Goal: Information Seeking & Learning: Learn about a topic

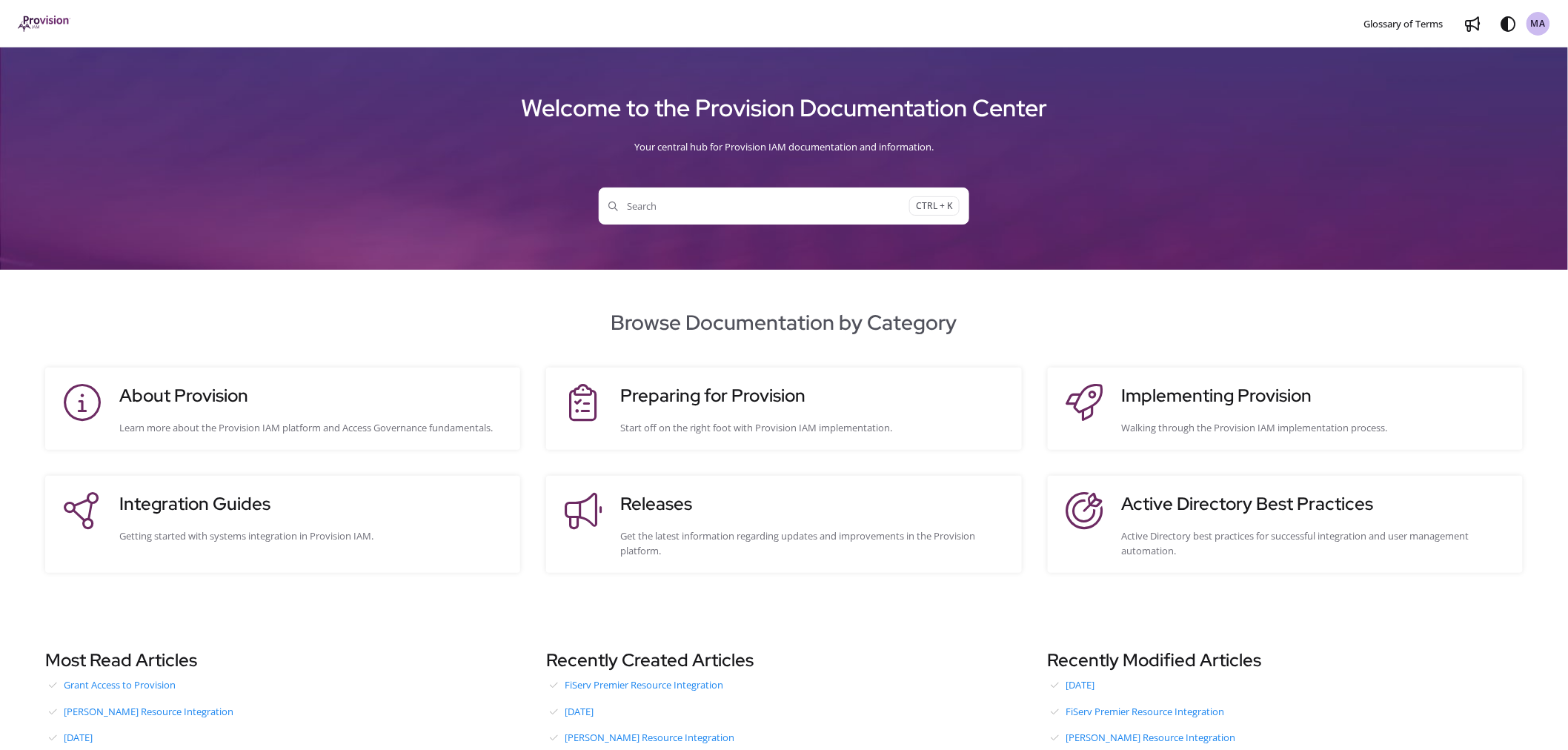
click at [652, 209] on span "Search" at bounding box center [758, 206] width 301 height 15
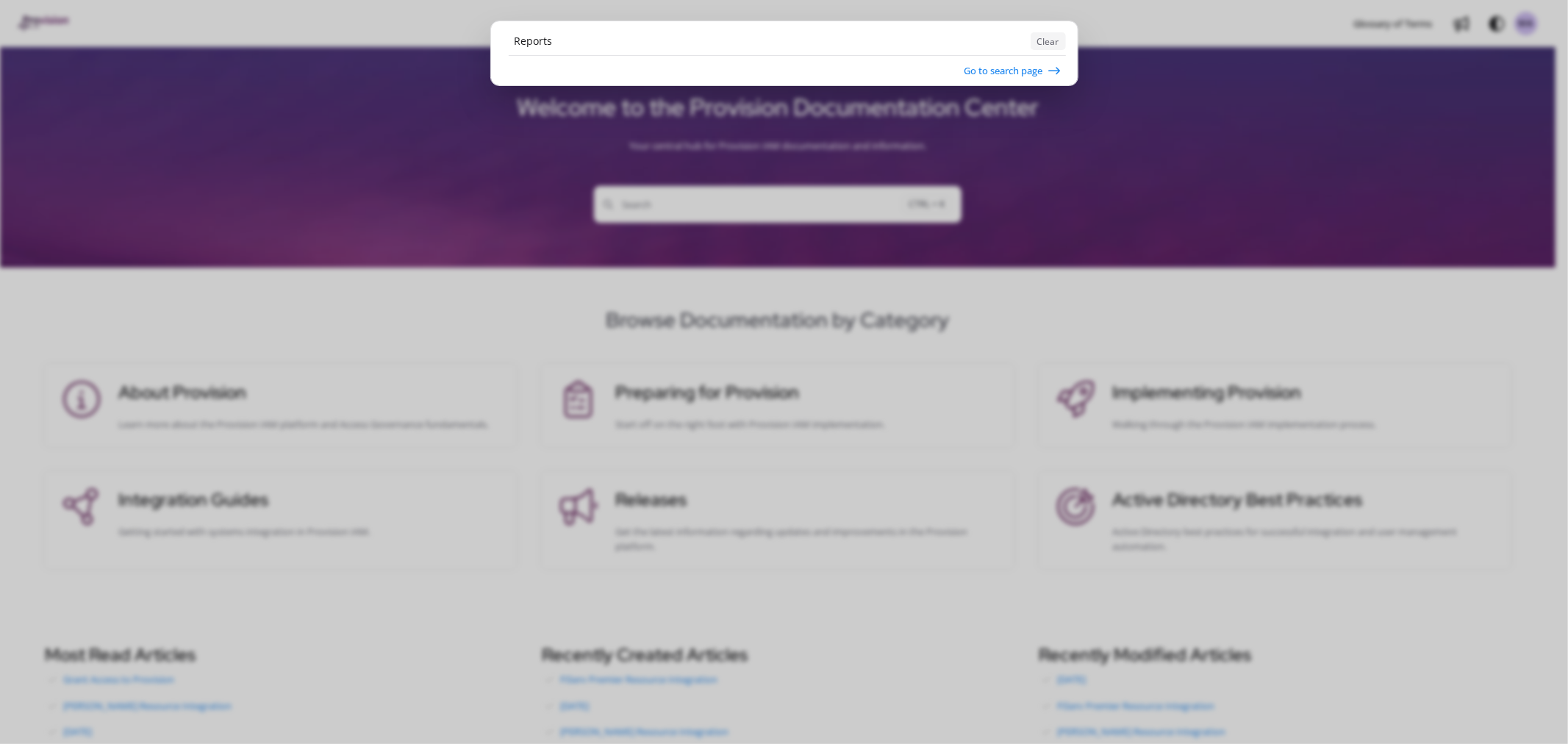
type input "Reports"
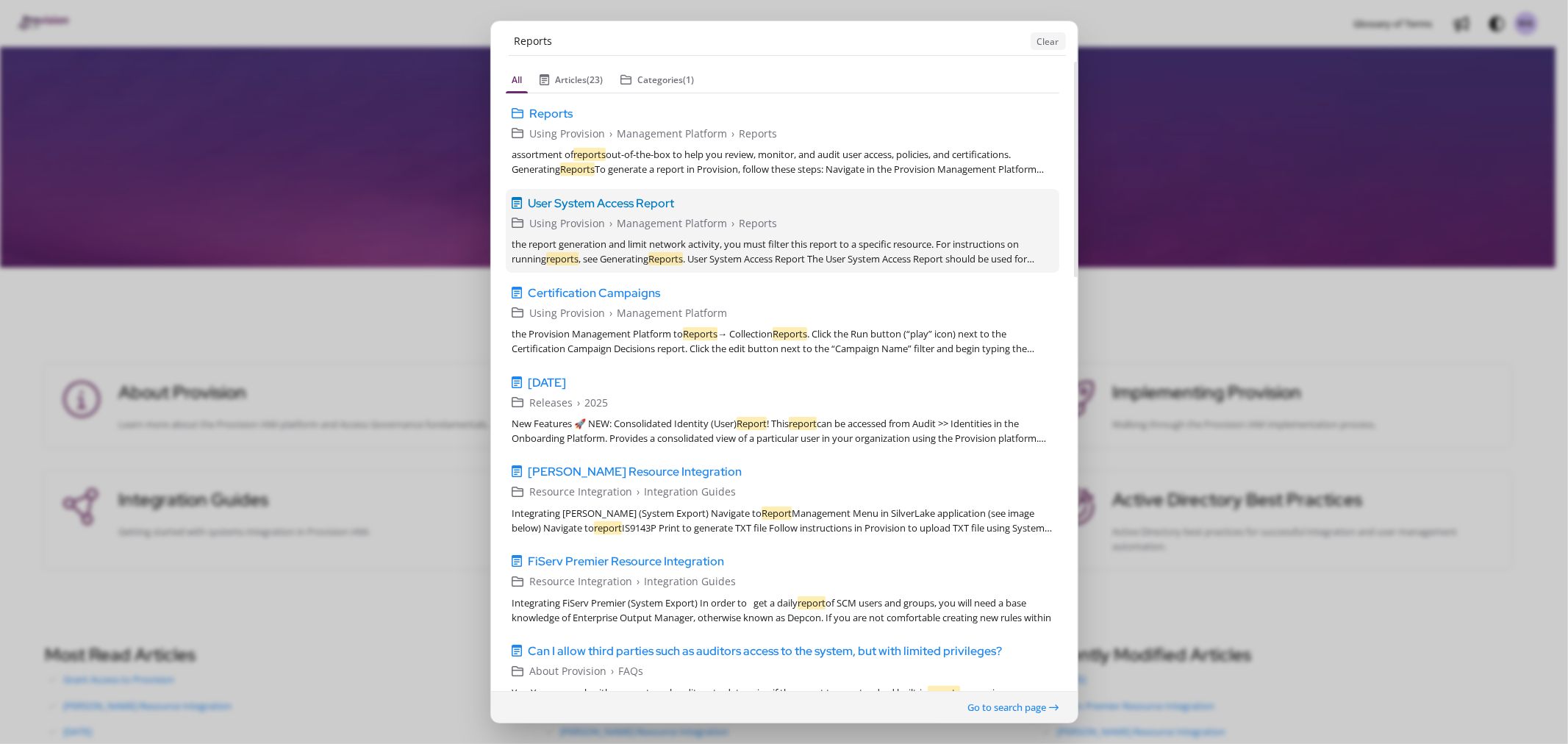
click at [588, 201] on span "User System Access Report" at bounding box center [601, 202] width 146 height 18
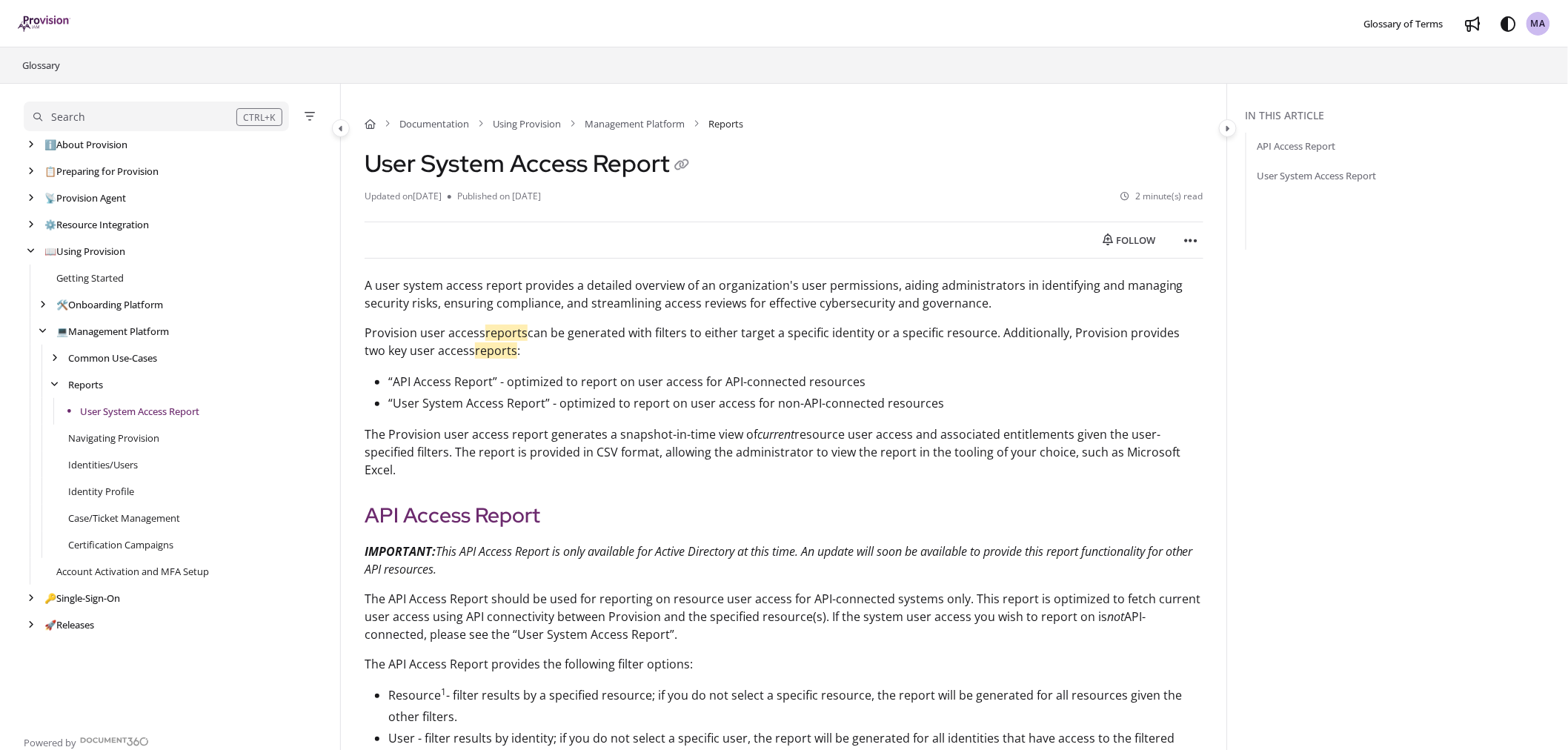
click at [469, 231] on div "Follow Export PDF Print" at bounding box center [784, 240] width 839 height 37
click at [87, 382] on link "Reports" at bounding box center [86, 385] width 35 height 15
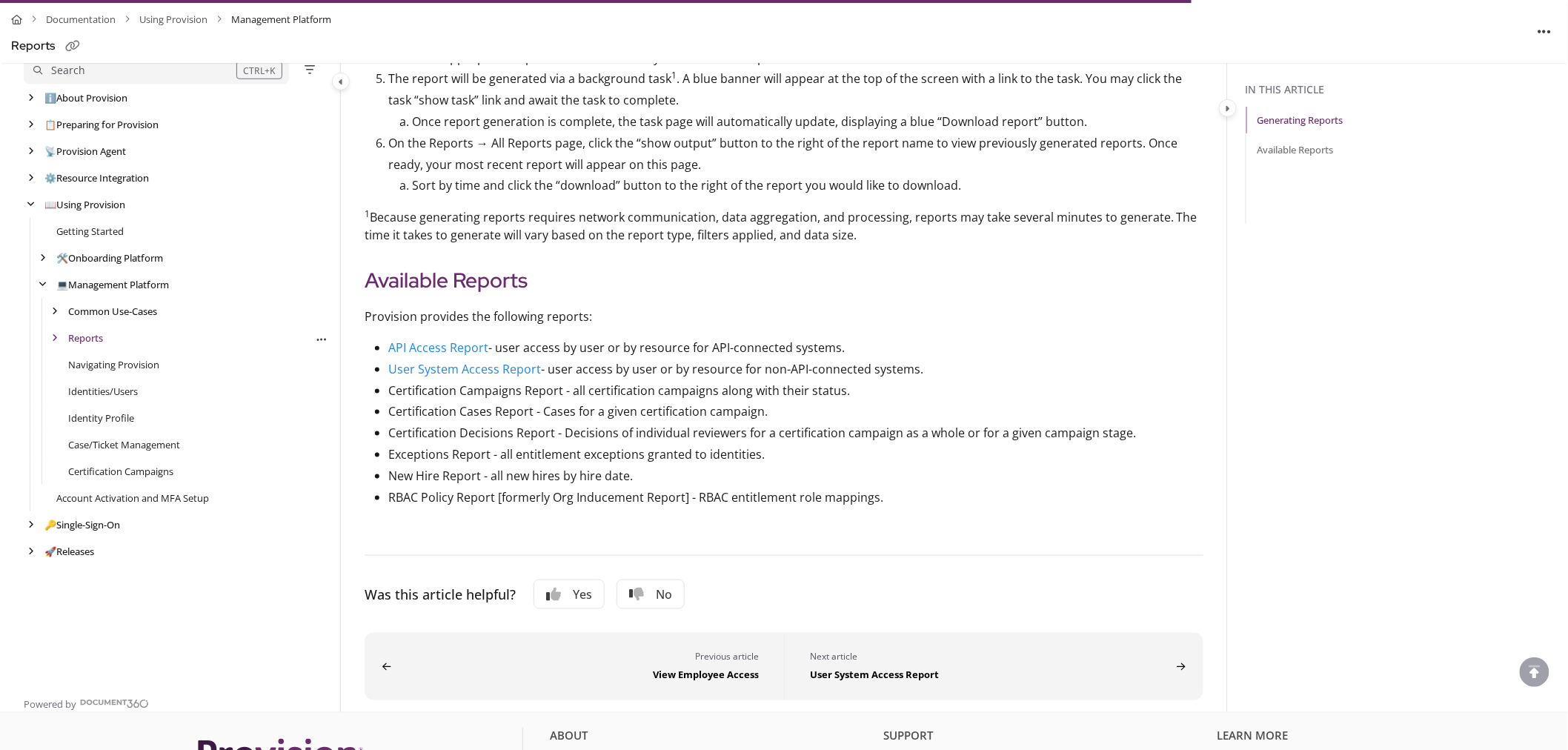
scroll to position [586, 0]
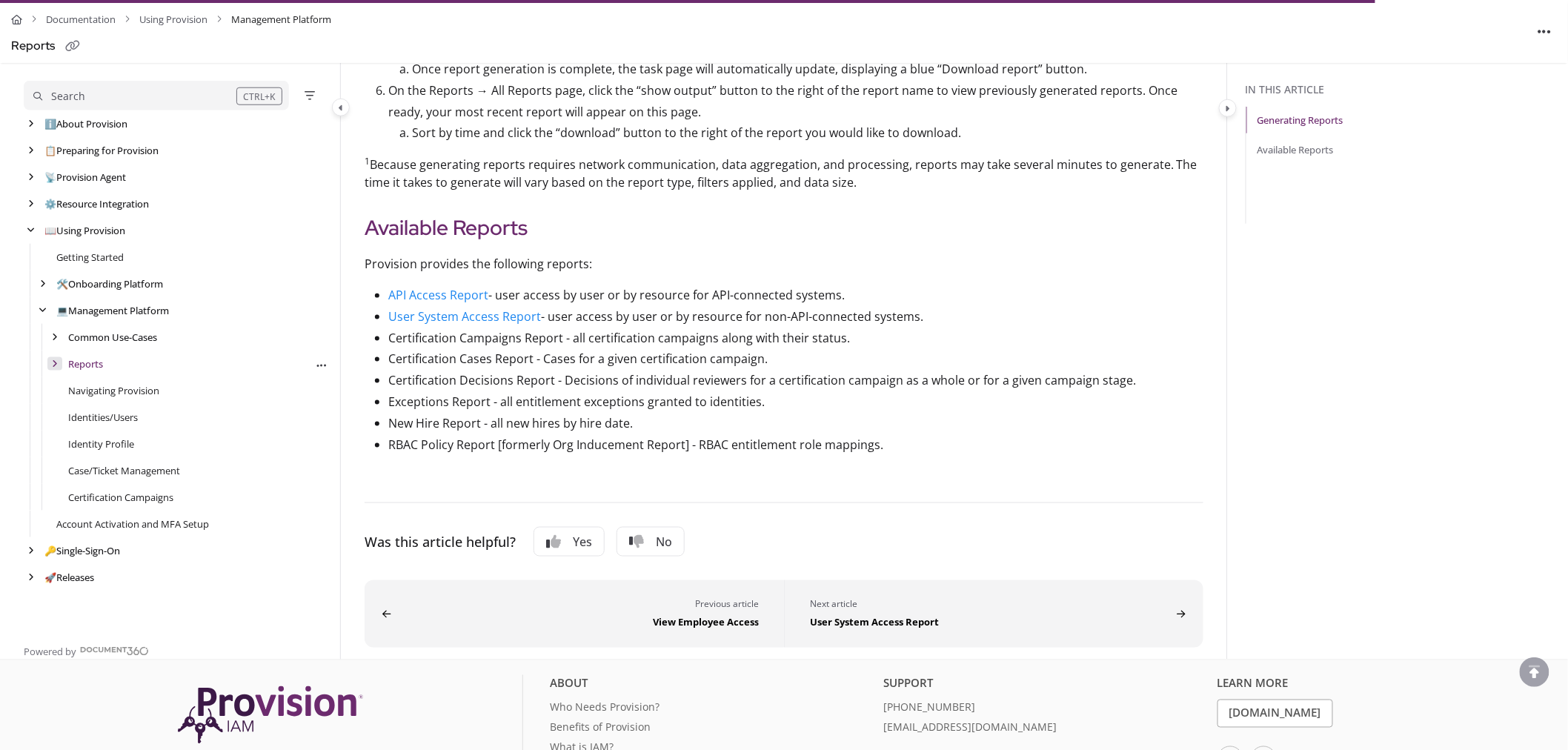
click at [52, 363] on icon "arrow" at bounding box center [55, 363] width 6 height 9
click at [121, 390] on link "User System Access Report" at bounding box center [140, 390] width 119 height 15
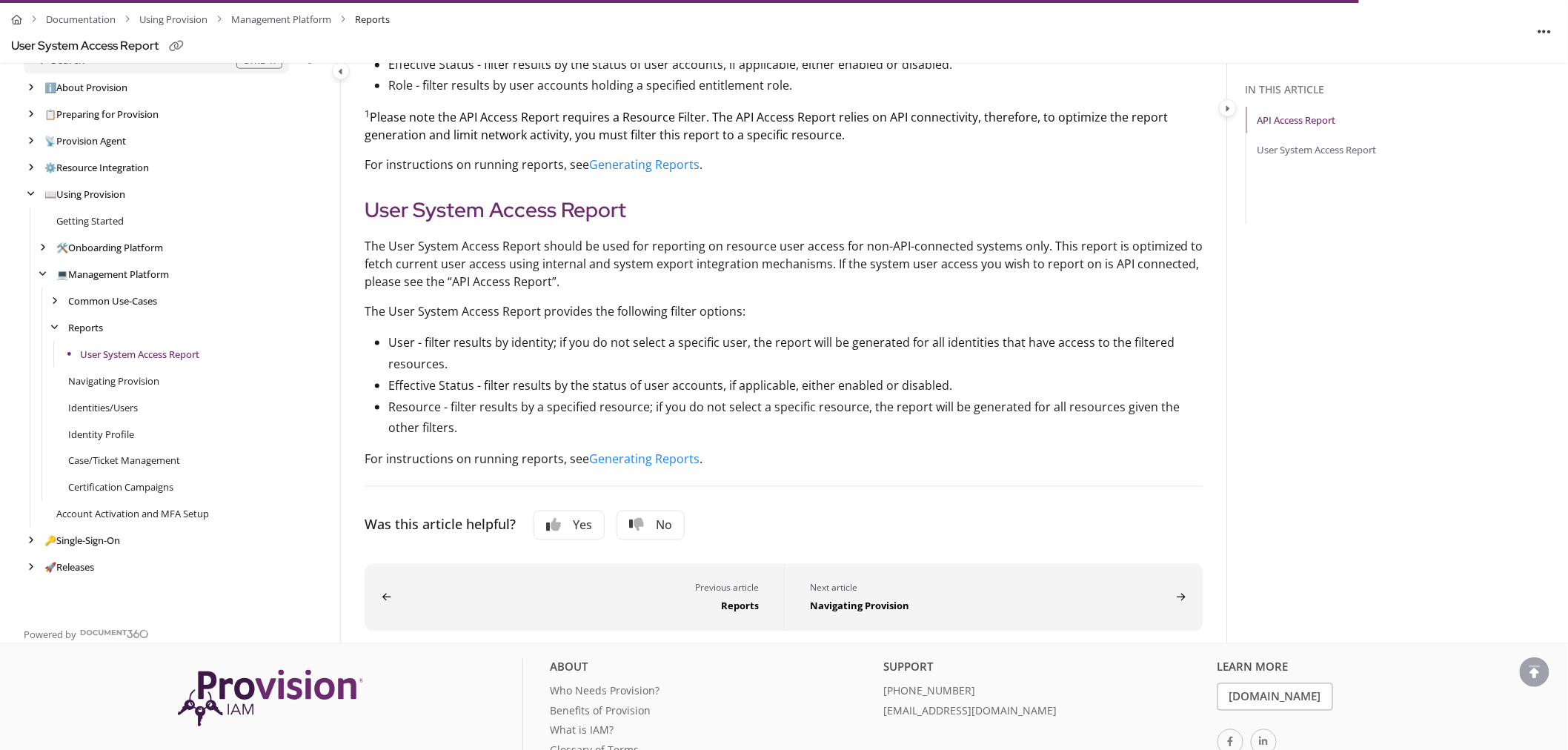
scroll to position [765, 0]
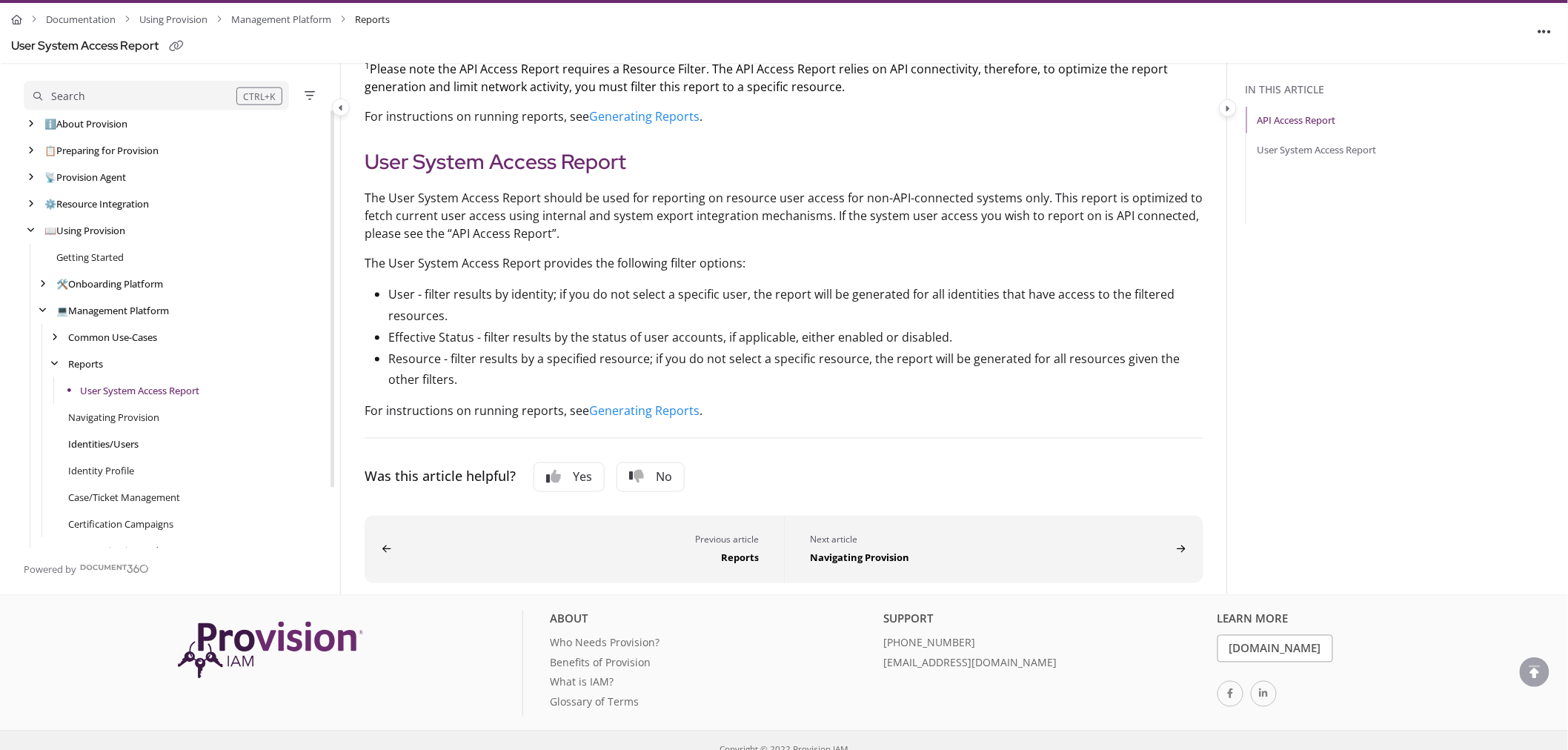
click at [93, 446] on link "Identities/Users" at bounding box center [103, 443] width 71 height 15
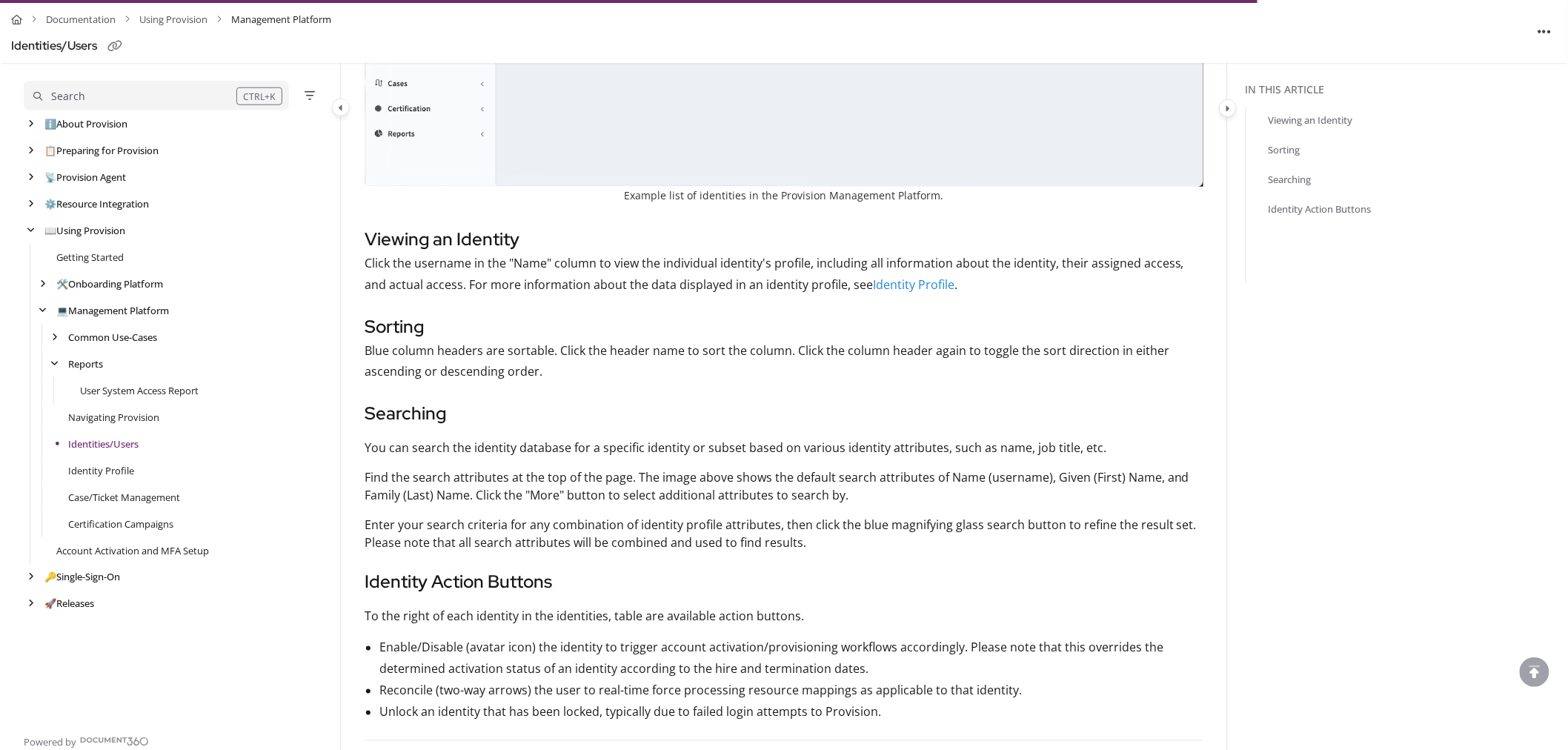
scroll to position [823, 0]
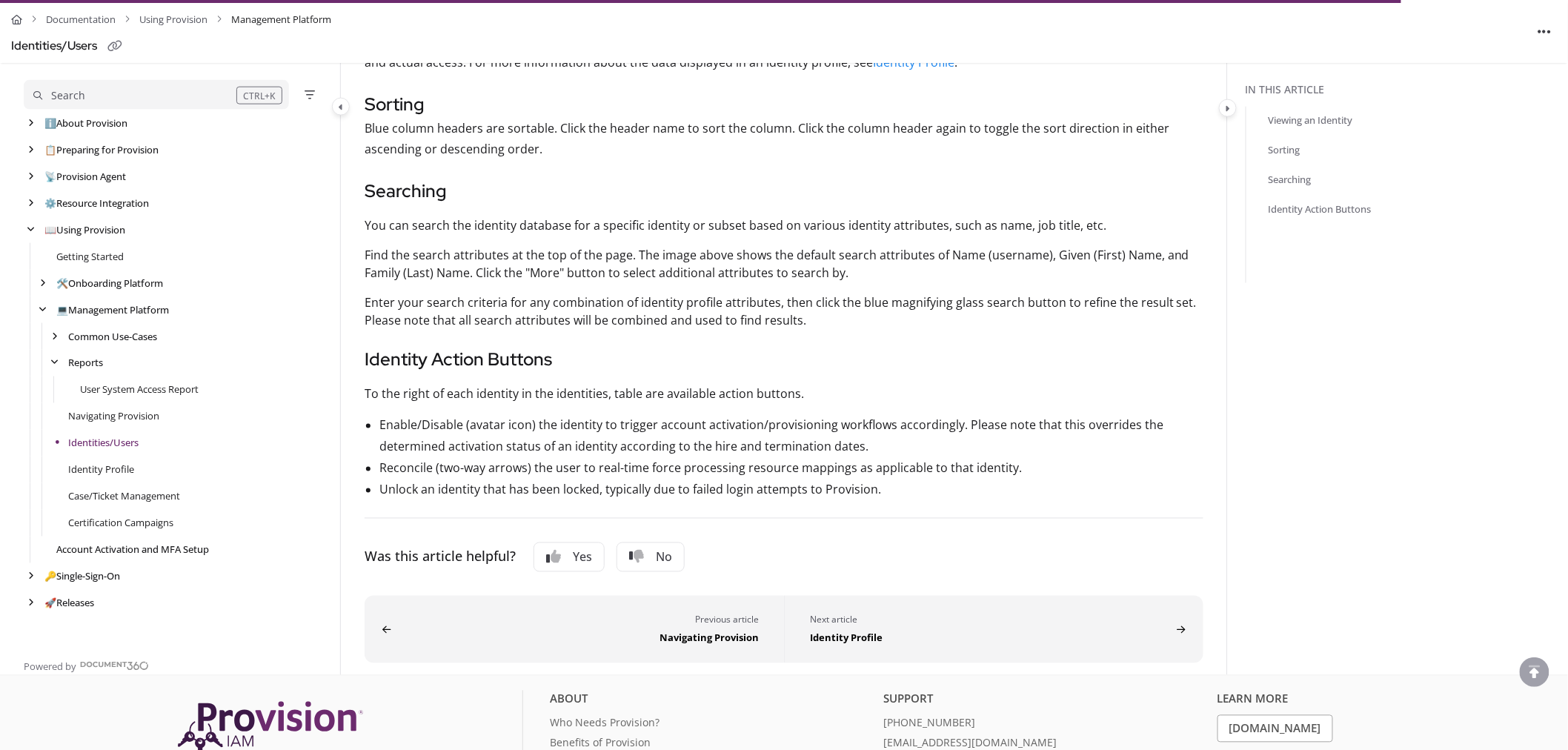
click at [127, 545] on link "Account Activation and MFA Setup" at bounding box center [132, 550] width 153 height 15
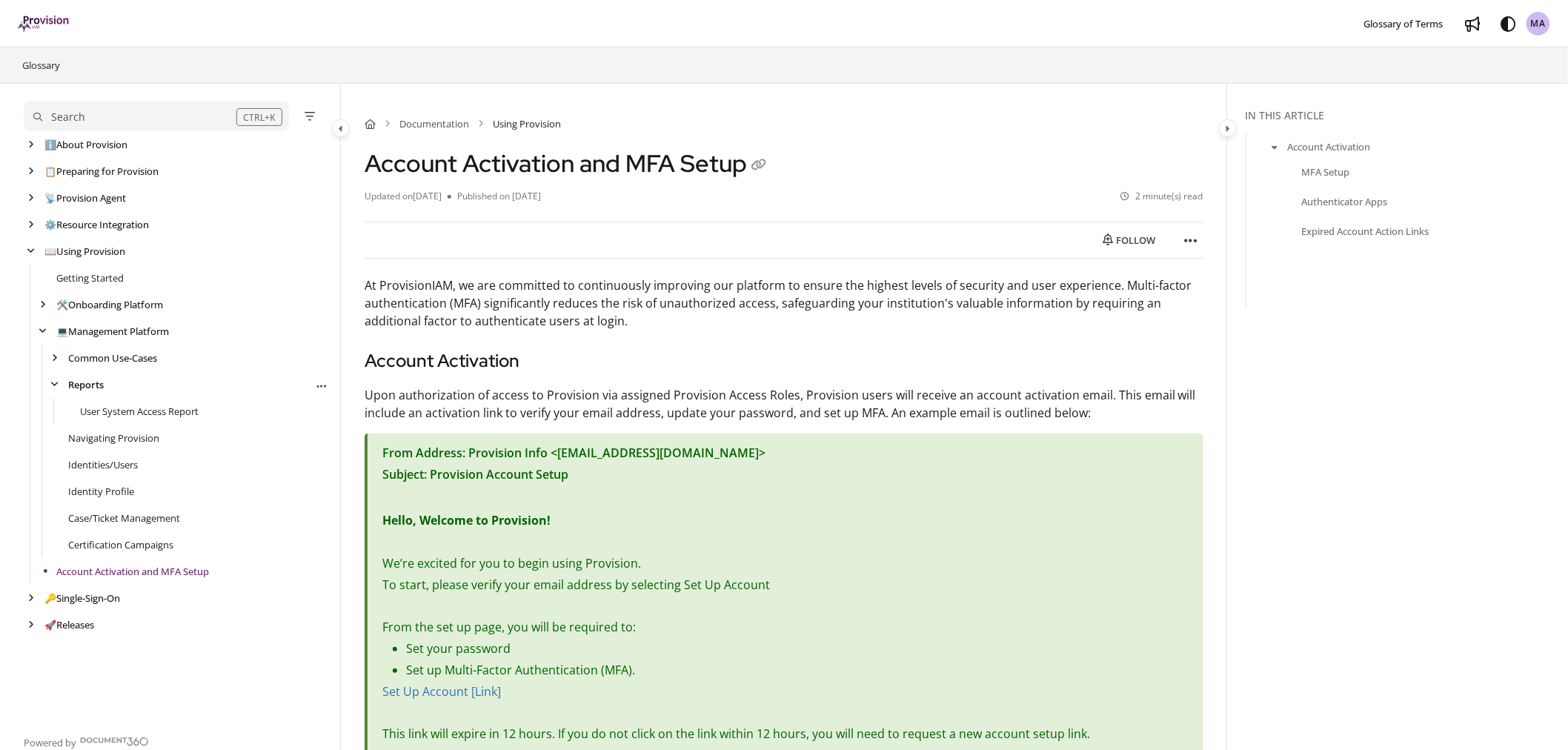
click at [88, 387] on link "Reports" at bounding box center [86, 385] width 35 height 15
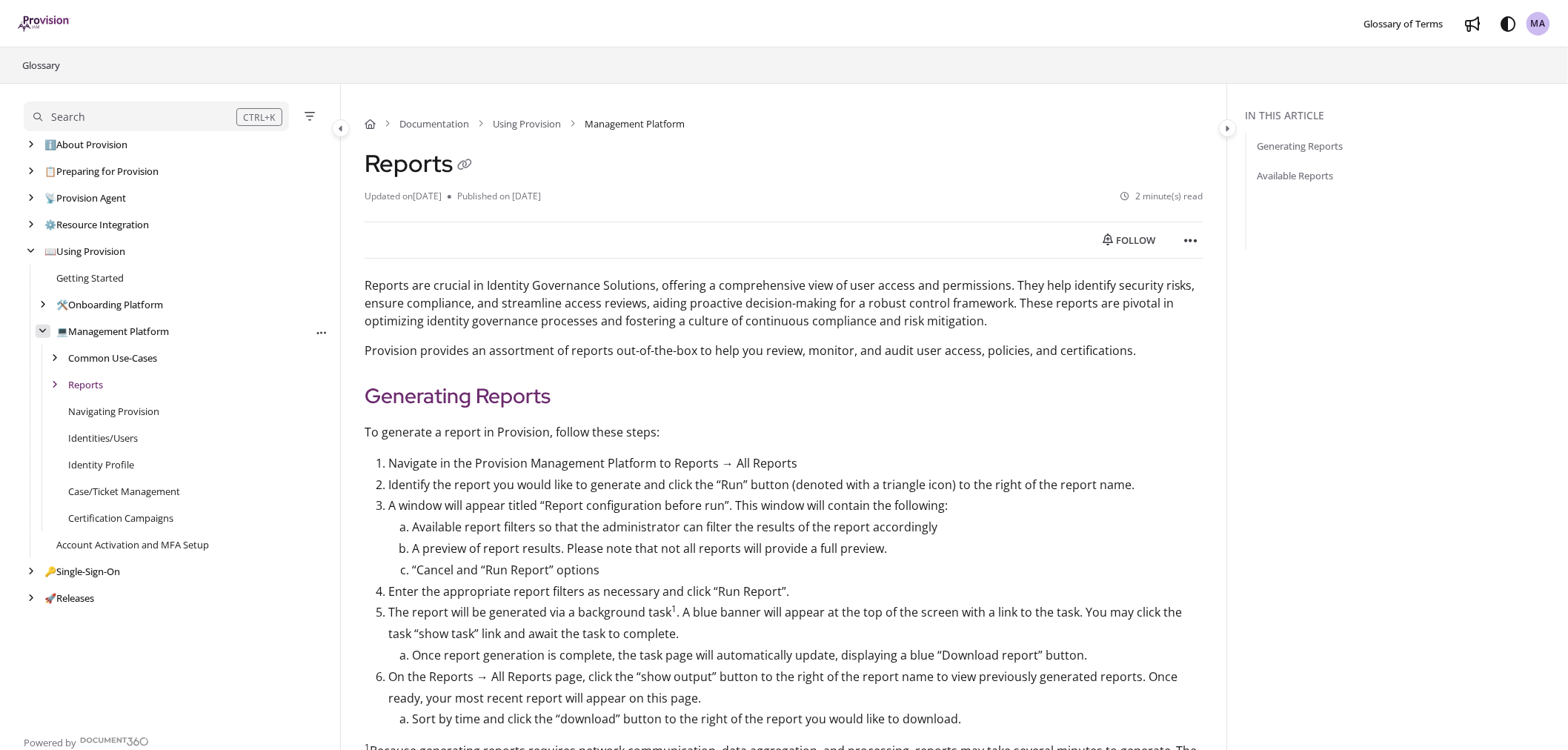
click at [42, 332] on icon "arrow" at bounding box center [43, 332] width 8 height 9
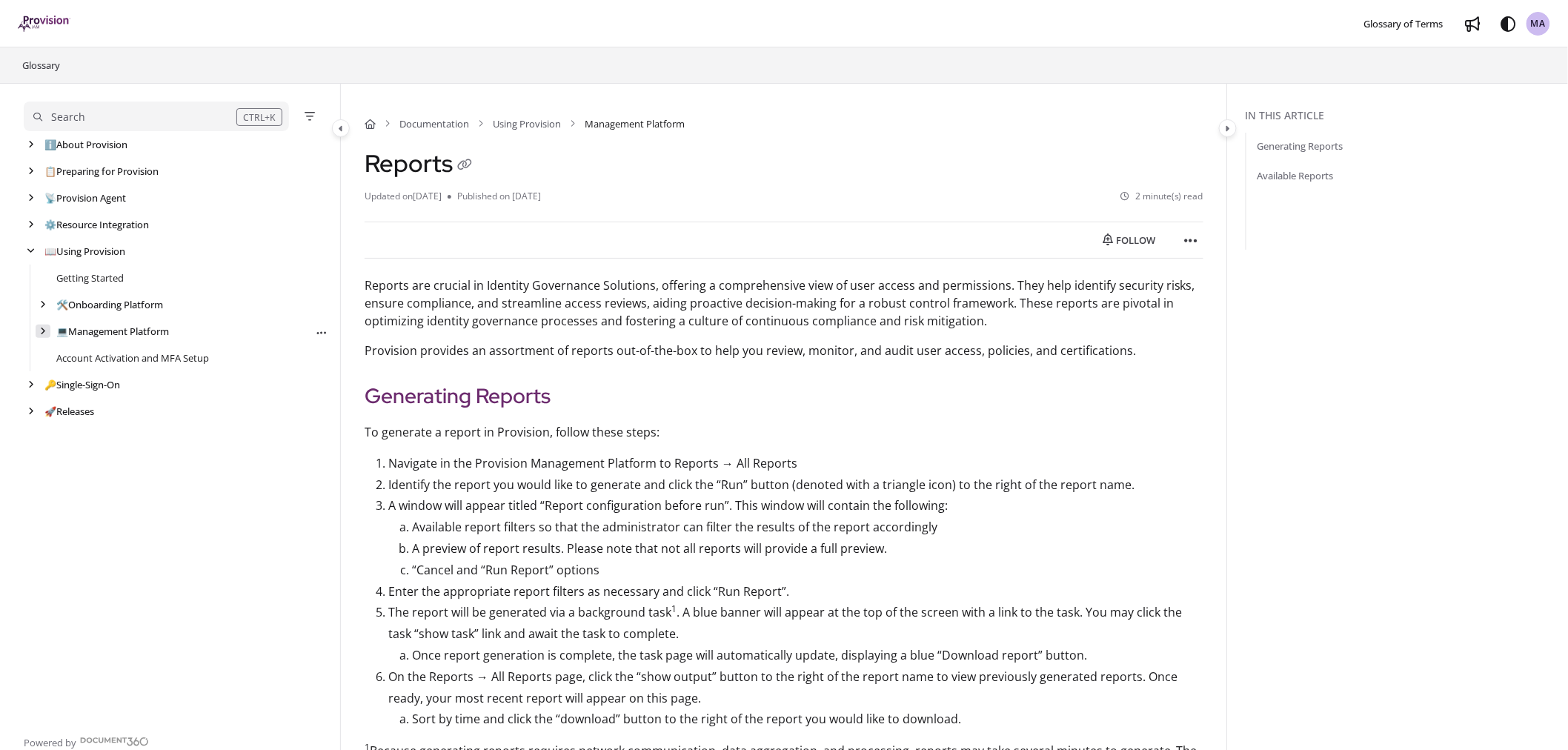
click at [43, 332] on icon "arrow" at bounding box center [43, 332] width 6 height 9
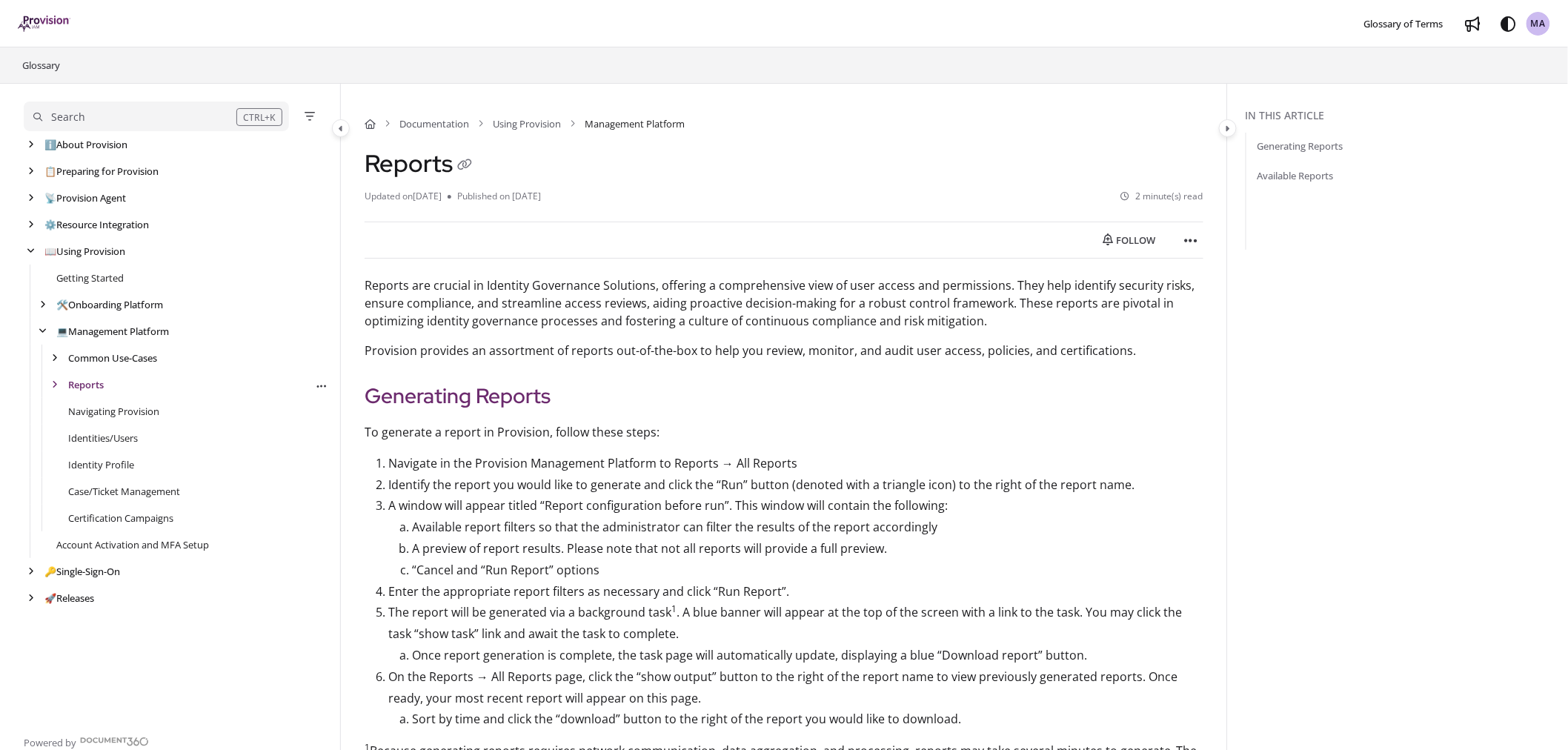
click at [81, 386] on link "Reports" at bounding box center [86, 385] width 35 height 15
click at [89, 440] on link "Navigating Provision" at bounding box center [114, 438] width 91 height 15
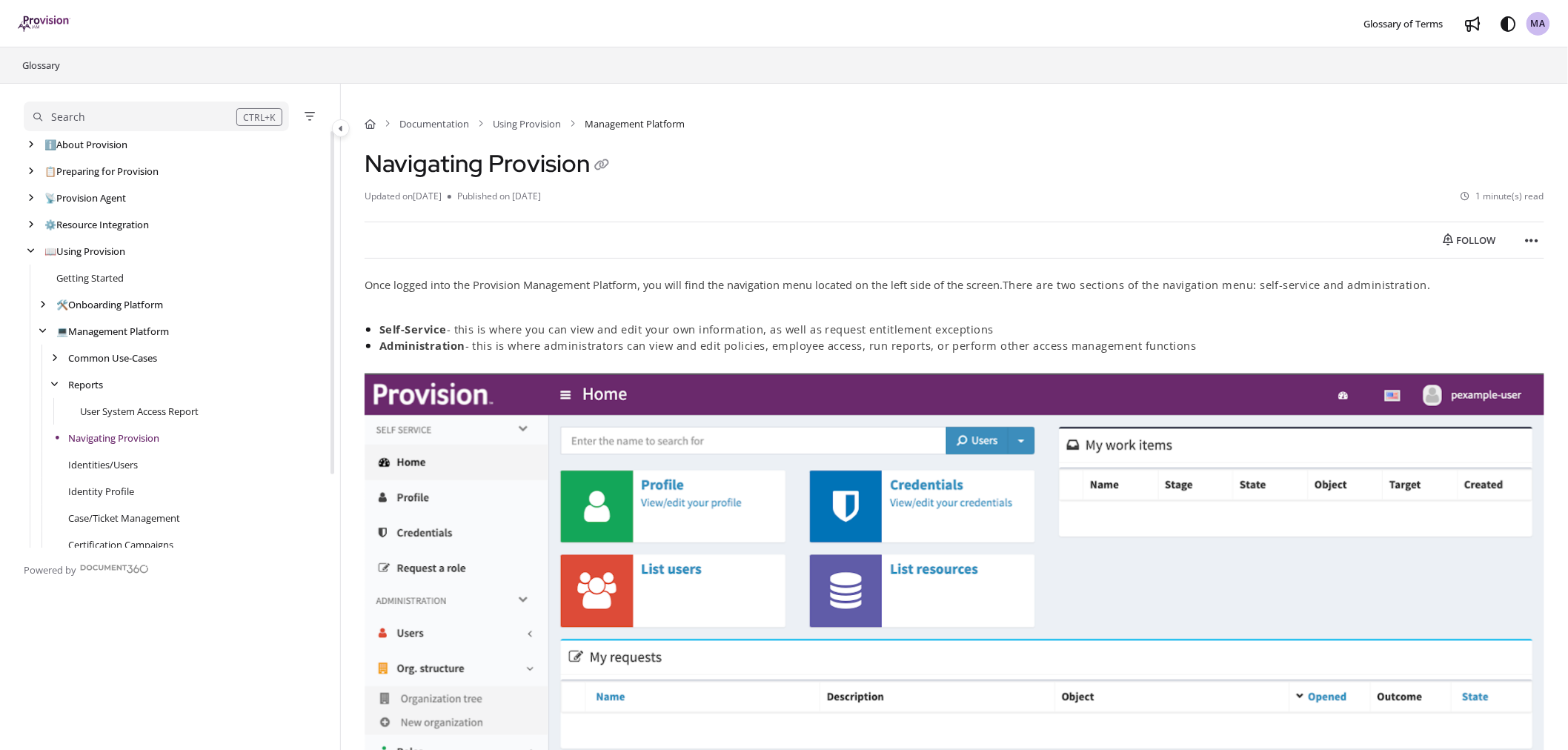
scroll to position [89, 0]
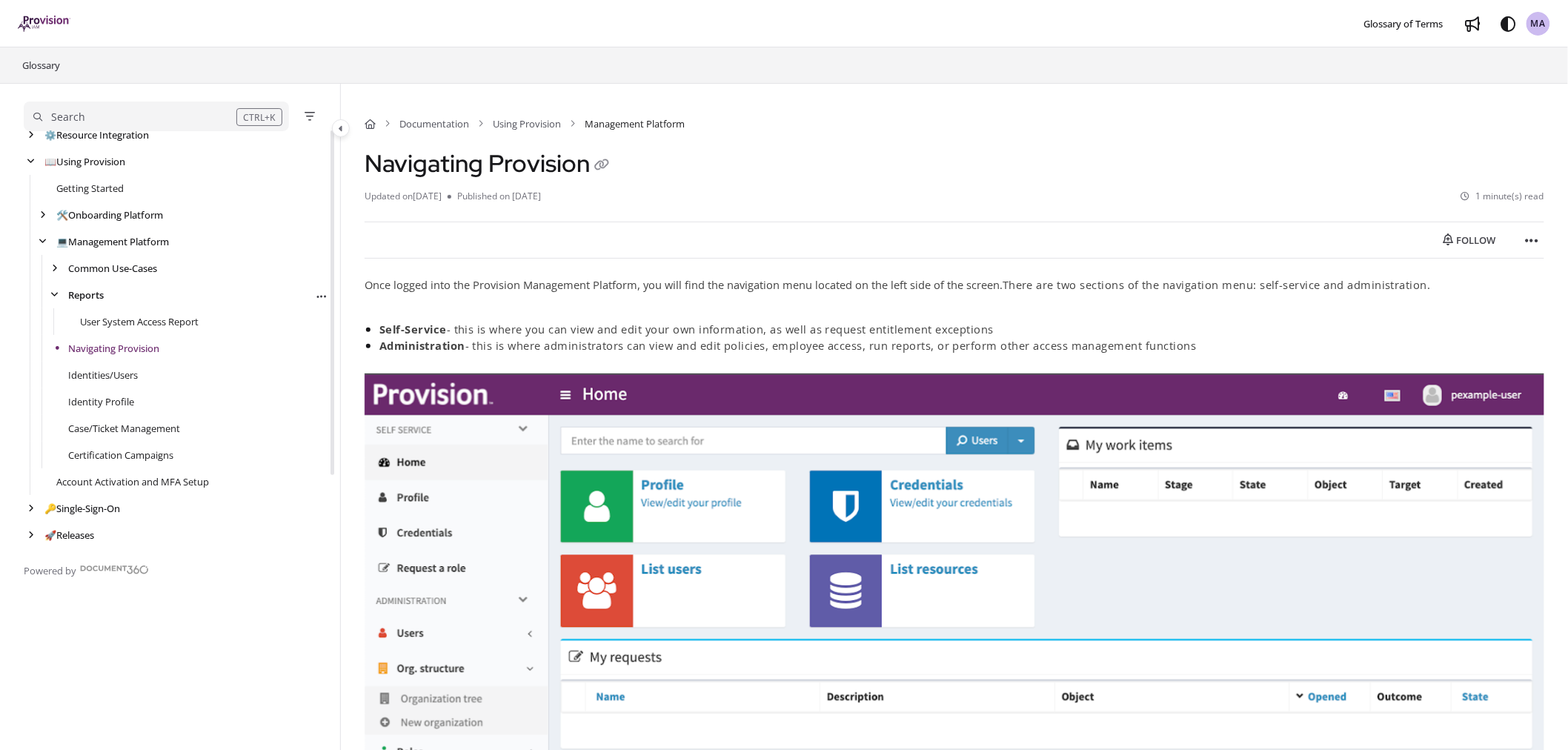
click at [77, 298] on link "Reports" at bounding box center [86, 295] width 35 height 15
